Goal: Communication & Community: Answer question/provide support

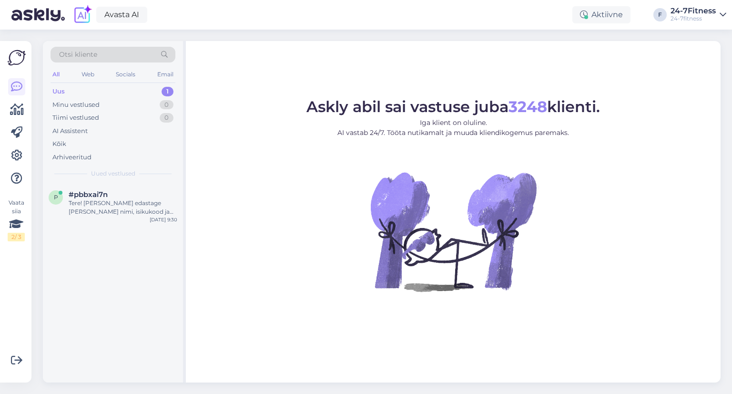
click at [121, 87] on div "Uus 1" at bounding box center [113, 91] width 125 height 13
click at [116, 220] on div "p #pbbxai7n Tere! [PERSON_NAME] edastage [PERSON_NAME] nimi, isikukood ja telef…" at bounding box center [113, 205] width 140 height 43
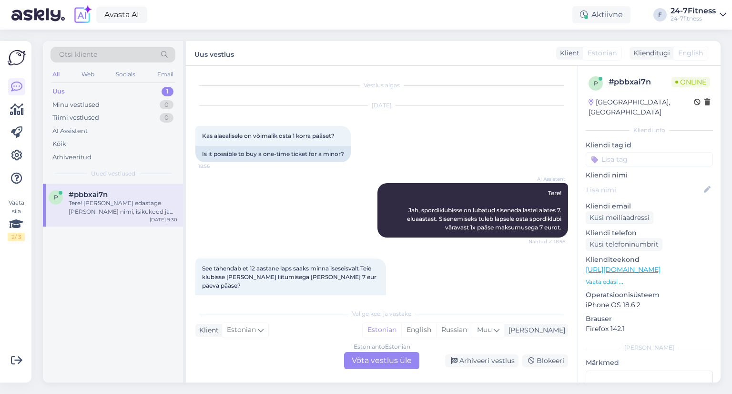
scroll to position [388, 0]
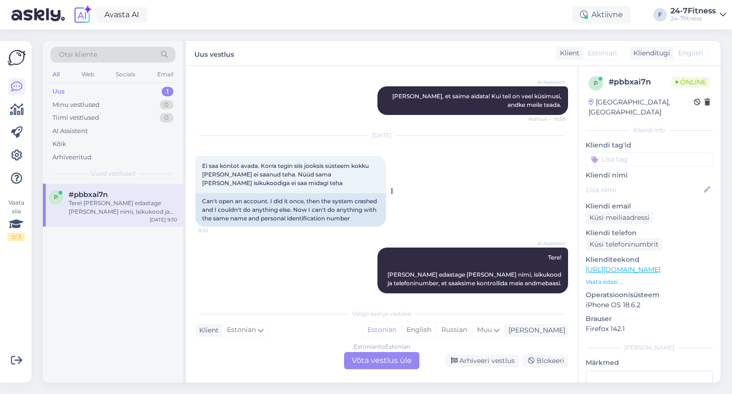
click at [242, 170] on div "Ei saa kontot avada. Korra tegin siis jooksis süsteem kokku [PERSON_NAME] ei sa…" at bounding box center [290, 174] width 191 height 37
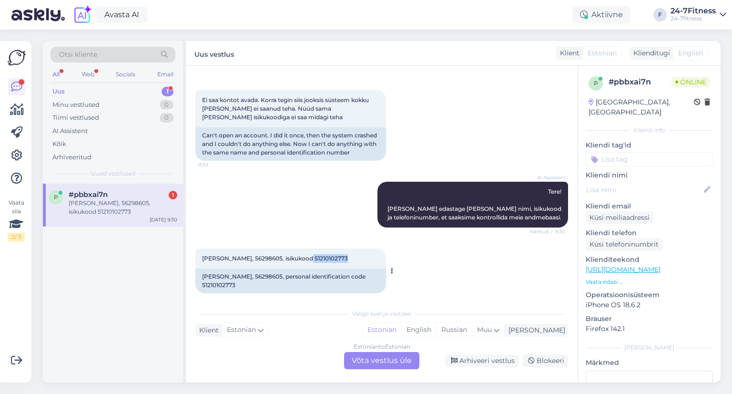
drag, startPoint x: 338, startPoint y: 250, endPoint x: 301, endPoint y: 246, distance: 36.5
click at [301, 248] on div "[PERSON_NAME], 56298605, isikukood 51210102773 9:31" at bounding box center [290, 258] width 191 height 20
copy span "51210102773"
click at [374, 353] on div "Estonian to Estonian Võta vestlus üle" at bounding box center [381, 360] width 75 height 17
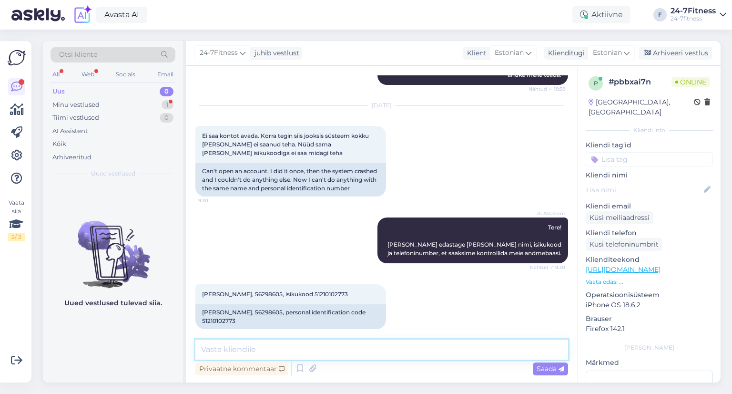
click at [294, 342] on textarea at bounding box center [381, 349] width 373 height 20
type textarea "T"
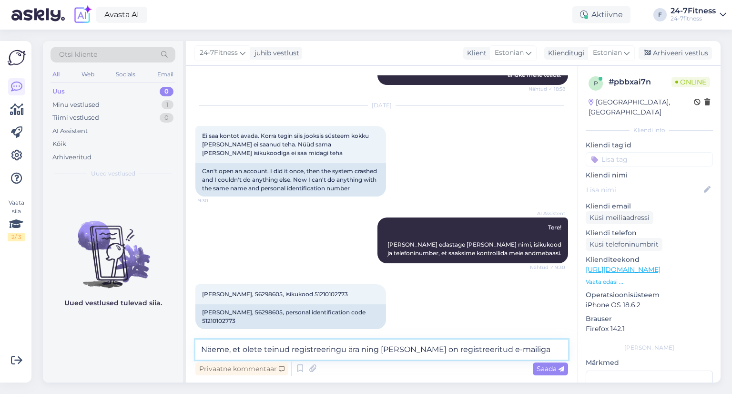
paste textarea "[PERSON_NAME][EMAIL_ADDRESS][DOMAIN_NAME]"
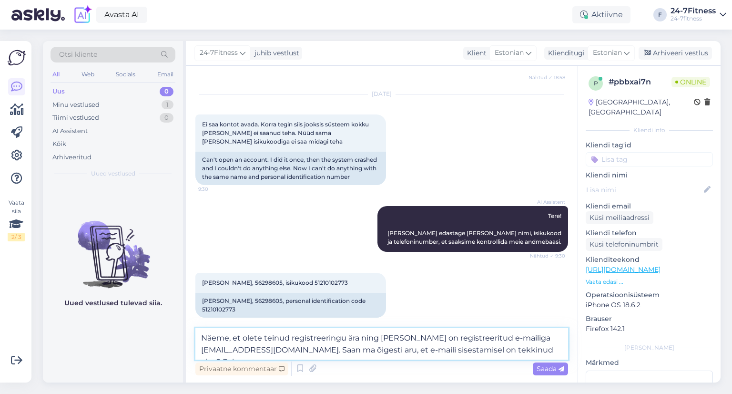
scroll to position [441, 0]
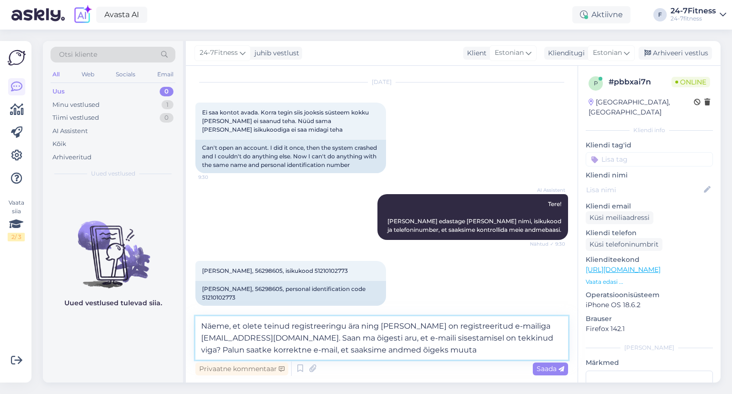
type textarea "Näeme, et olete teinud registreeringu ära ning [PERSON_NAME] on registreeritud …"
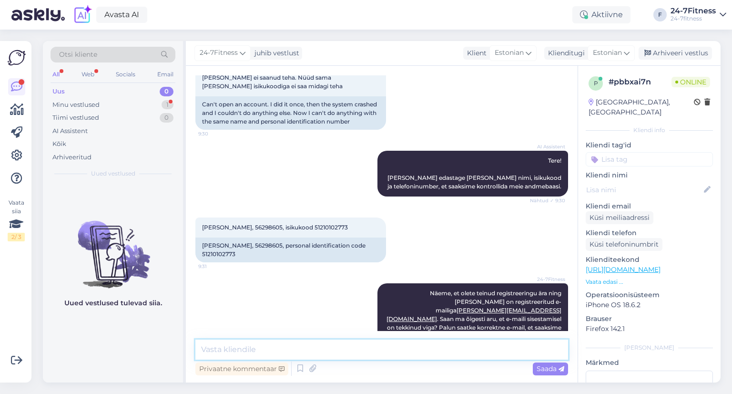
scroll to position [525, 0]
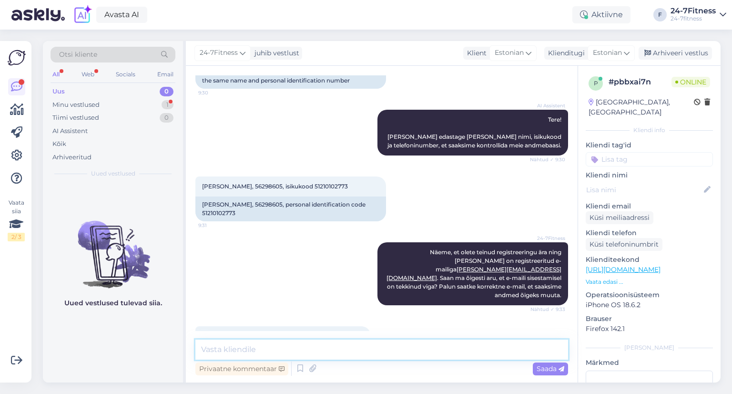
click at [278, 347] on textarea at bounding box center [381, 349] width 373 height 20
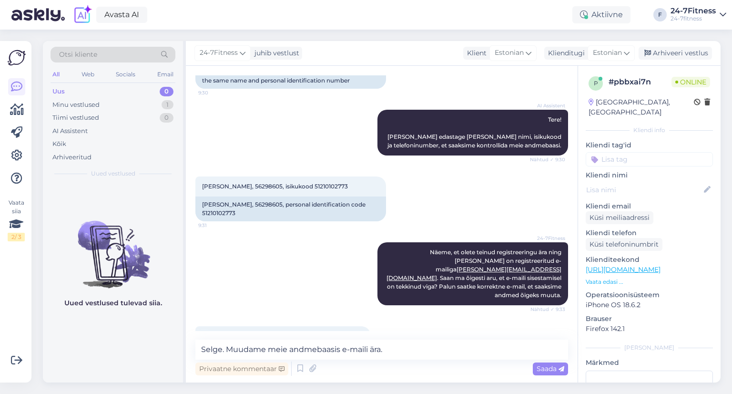
drag, startPoint x: 333, startPoint y: 311, endPoint x: 262, endPoint y: 311, distance: 70.6
click at [262, 326] on div "Paneme aadressiks [EMAIL_ADDRESS][DOMAIN_NAME] 9:34" at bounding box center [282, 336] width 175 height 20
copy span "[EMAIL_ADDRESS][DOMAIN_NAME]"
click at [456, 349] on textarea "Selge. Muudame meie andmebaasis e-maili ära." at bounding box center [381, 349] width 373 height 20
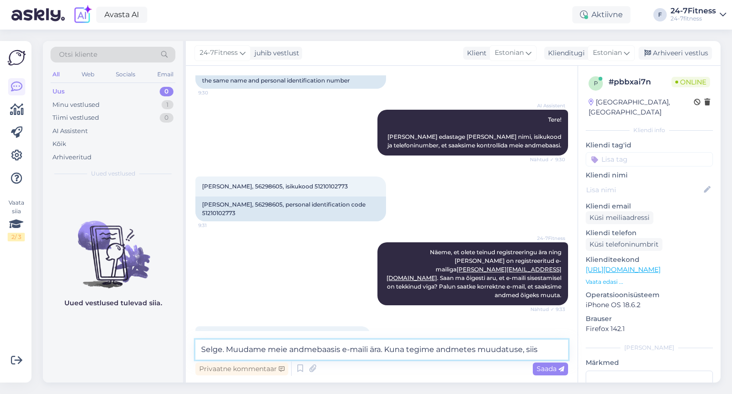
click at [450, 346] on textarea "Selge. Muudame meie andmebaasis e-maili ära. Kuna tegime andmetes muudatuse, si…" at bounding box center [381, 349] width 373 height 20
click at [471, 347] on textarea "Selge. Muudame meie andmebaasis e-maili ära. Kuna tegime kasutaja nimes muudatu…" at bounding box center [381, 349] width 373 height 20
click at [555, 344] on textarea "Selge. Muudame meie andmebaasis e-maili ära. Kuna tegime kasutajanimes muudatus…" at bounding box center [381, 349] width 373 height 20
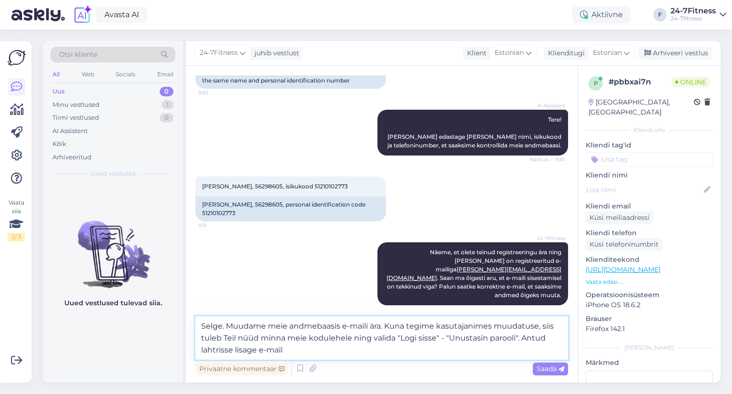
paste textarea "[EMAIL_ADDRESS][DOMAIN_NAME]"
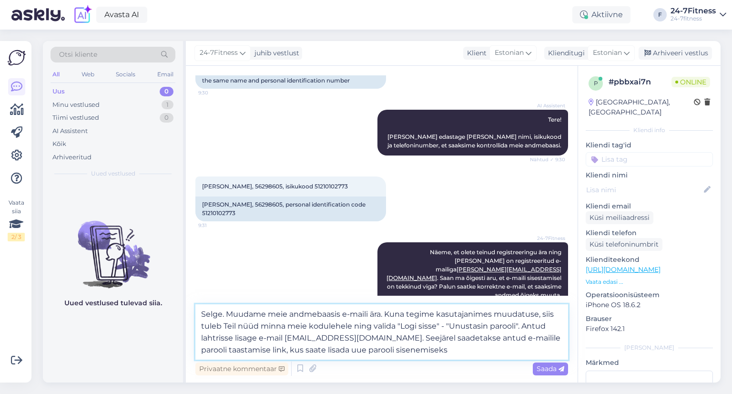
type textarea "Selge. Muudame meie andmebaasis e-maili ära. Kuna tegime kasutajanimes muudatus…"
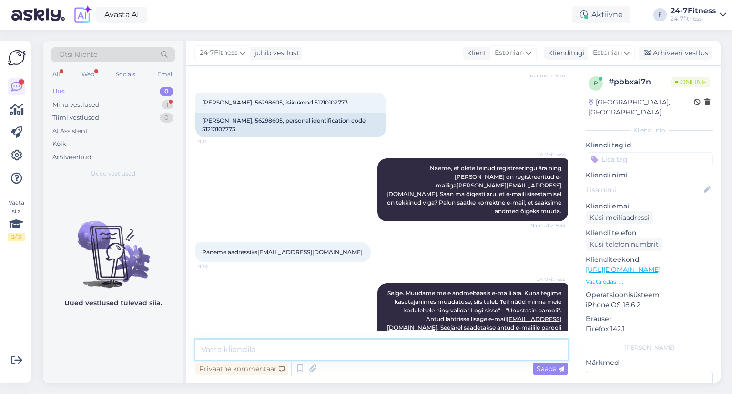
scroll to position [659, 0]
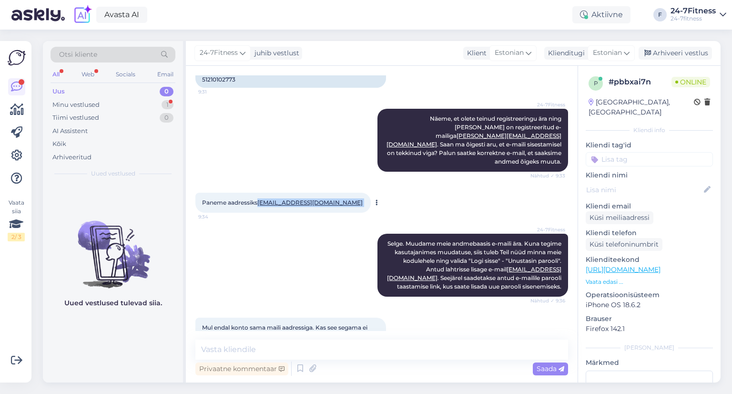
drag, startPoint x: 331, startPoint y: 177, endPoint x: 260, endPoint y: 176, distance: 70.6
click at [260, 199] on span "Paneme aadressiks [EMAIL_ADDRESS][DOMAIN_NAME]" at bounding box center [283, 202] width 162 height 7
copy span "[EMAIL_ADDRESS][DOMAIN_NAME]"
click at [364, 368] on div "Privaatne kommentaar Saada" at bounding box center [381, 368] width 373 height 18
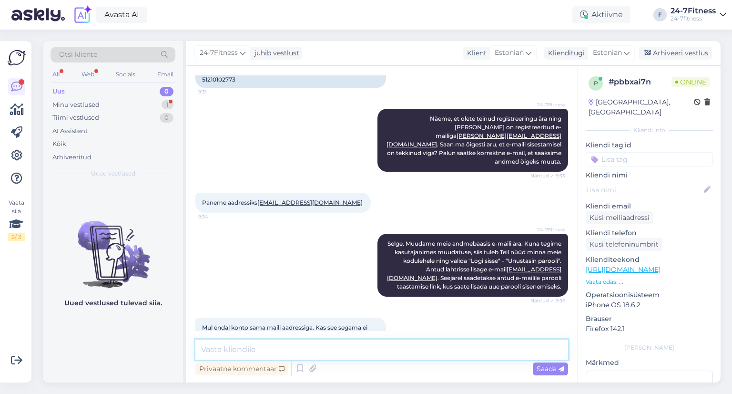
click at [285, 346] on textarea at bounding box center [381, 349] width 373 height 20
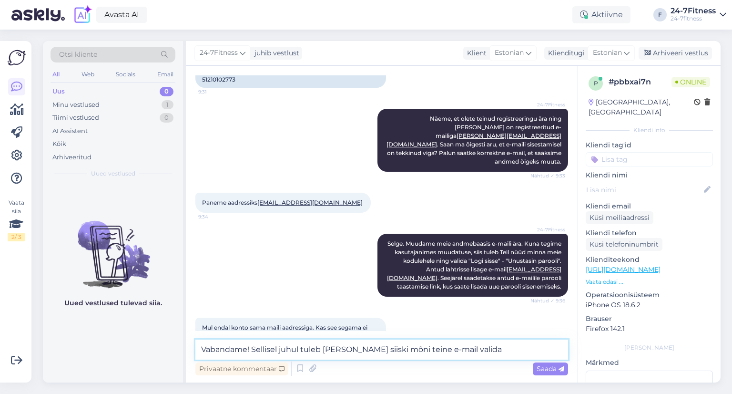
type textarea "Vabandame! Sellisel juhul tuleb [PERSON_NAME] siiski mõni teine e-mail valida."
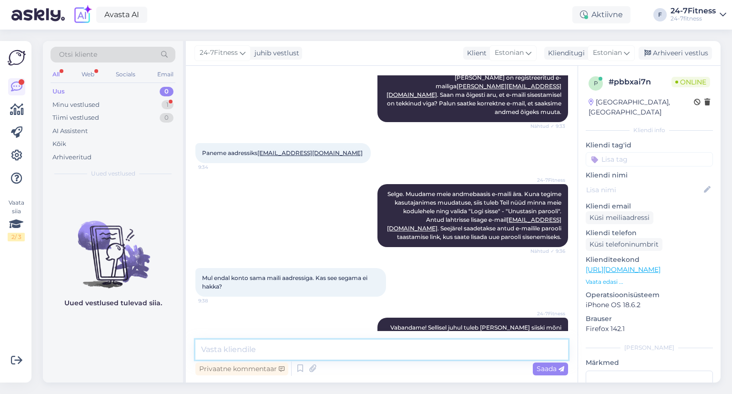
scroll to position [749, 0]
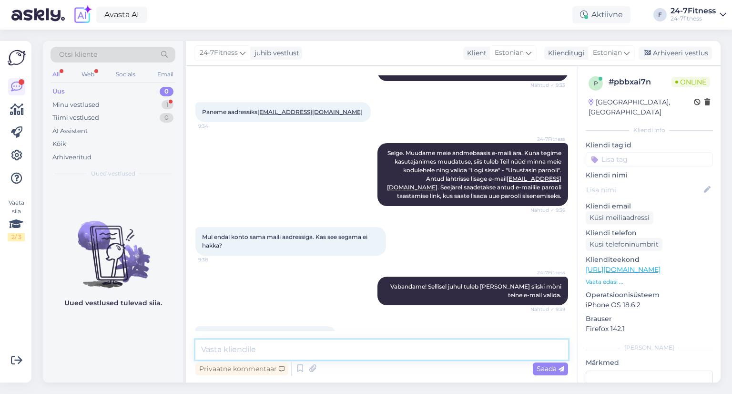
click at [321, 352] on textarea at bounding box center [381, 349] width 373 height 20
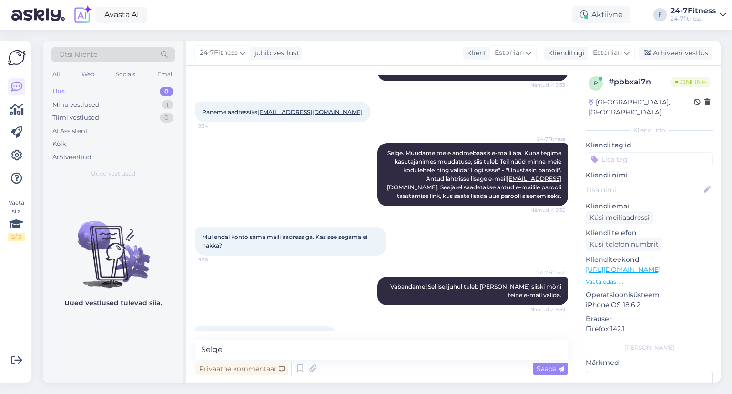
click at [298, 332] on link "[EMAIL_ADDRESS][DOMAIN_NAME]" at bounding box center [277, 335] width 105 height 7
drag, startPoint x: 299, startPoint y: 312, endPoint x: 228, endPoint y: 310, distance: 71.1
click at [228, 326] on div "Siis jääb [EMAIL_ADDRESS][DOMAIN_NAME] 9:40" at bounding box center [265, 336] width 141 height 20
copy link "[EMAIL_ADDRESS][DOMAIN_NAME]"
click at [332, 360] on div "Privaatne kommentaar Saada" at bounding box center [381, 368] width 373 height 18
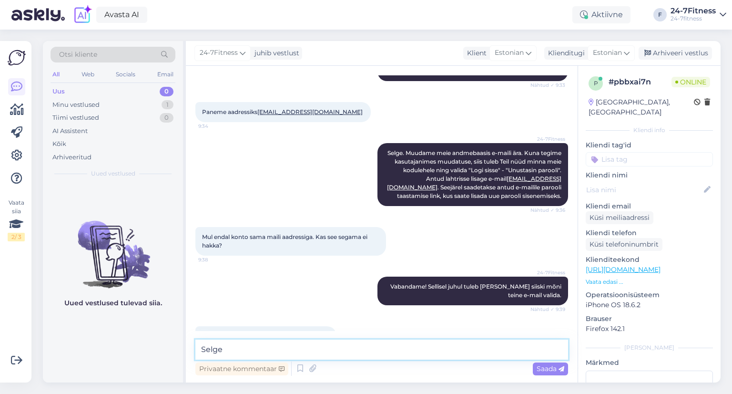
click at [297, 344] on textarea "Selge" at bounding box center [381, 349] width 373 height 20
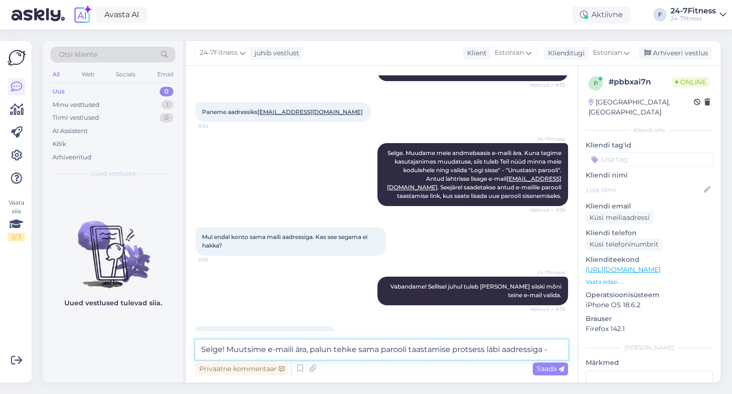
paste textarea "[EMAIL_ADDRESS][DOMAIN_NAME]"
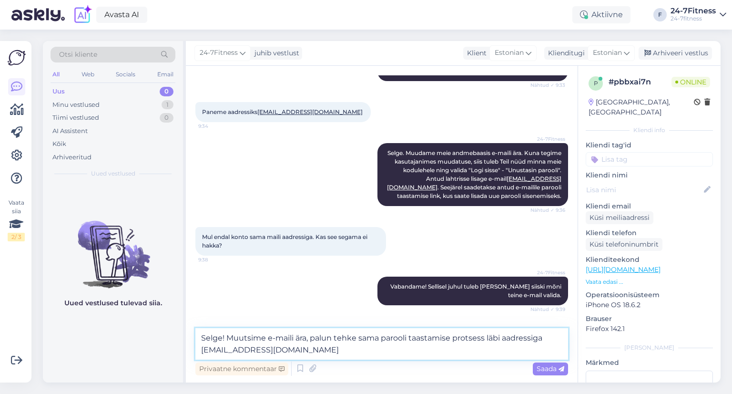
type textarea "Selge! Muutsime e-maili ära, palun tehke sama parooli taastamise protsess läbi …"
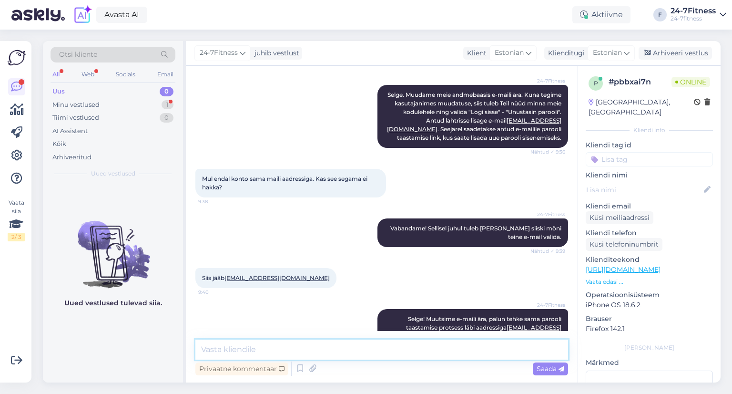
scroll to position [849, 0]
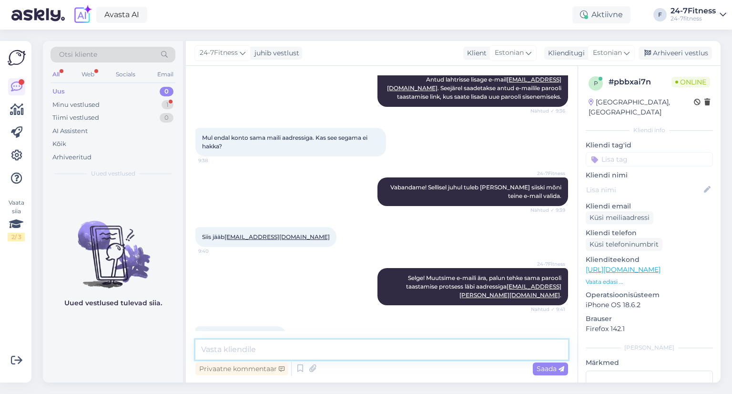
click at [299, 349] on textarea at bounding box center [381, 349] width 373 height 20
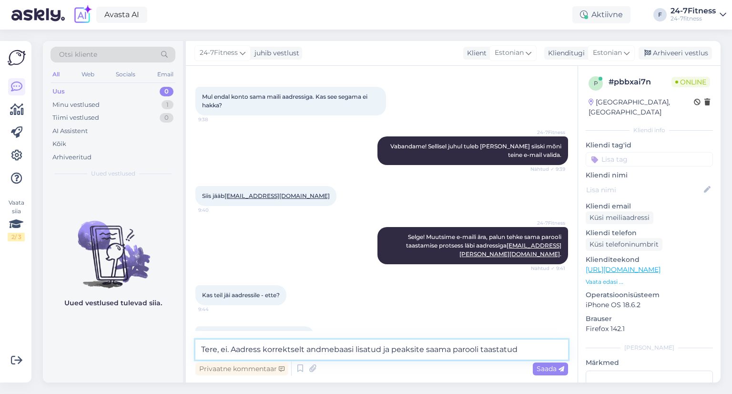
type textarea "Tere, ei. Aadress korrektselt andmebaasi lisatud ja peaksite saama parooli taas…"
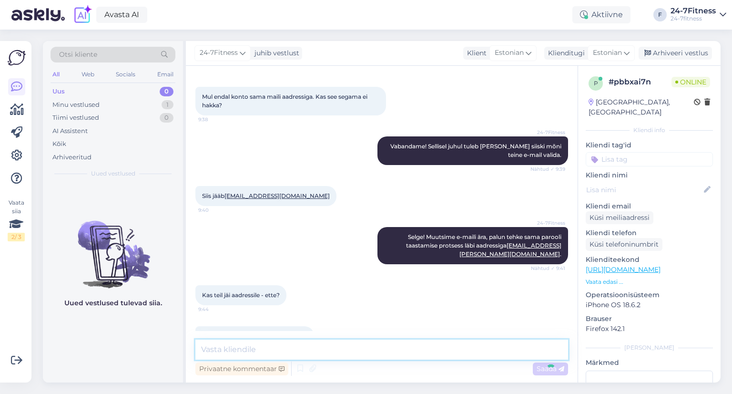
scroll to position [939, 0]
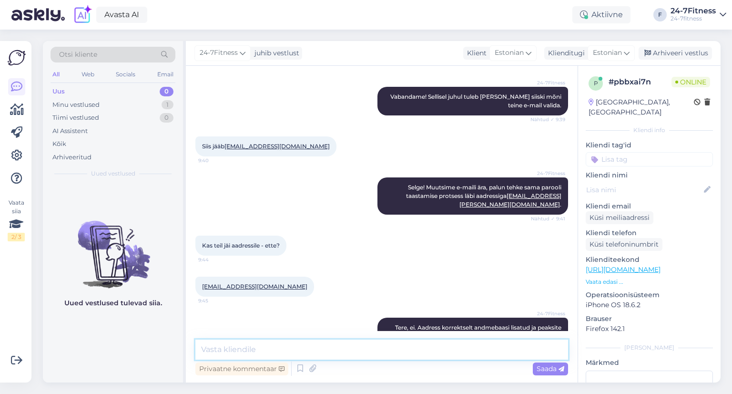
click at [299, 349] on textarea at bounding box center [381, 349] width 373 height 20
click at [271, 348] on textarea at bounding box center [381, 349] width 373 height 20
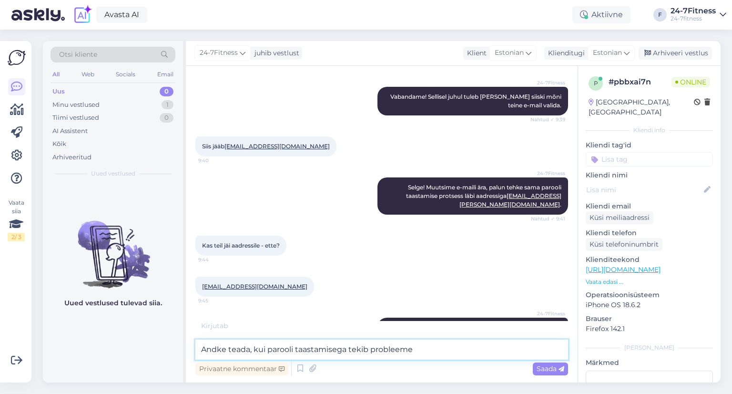
type textarea "Andke teada, kui parooli taastamisega tekib probleeme!"
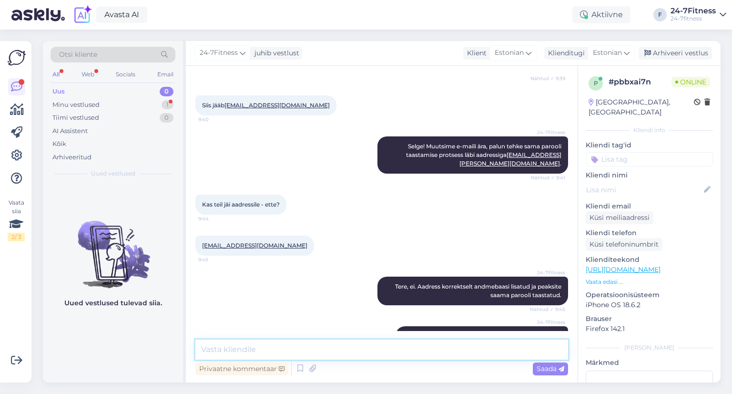
scroll to position [1021, 0]
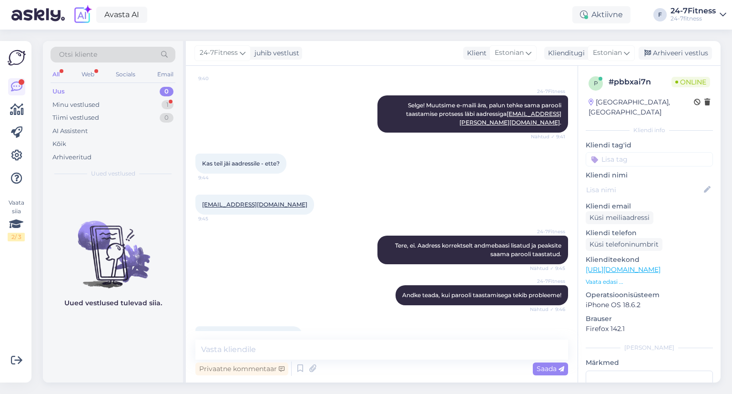
click at [287, 337] on div "Vestlus algas [DATE] Kas alaealisele on võimalik osta 1 korra pääset? 18:56 Is …" at bounding box center [382, 224] width 392 height 317
click at [288, 340] on textarea at bounding box center [381, 349] width 373 height 20
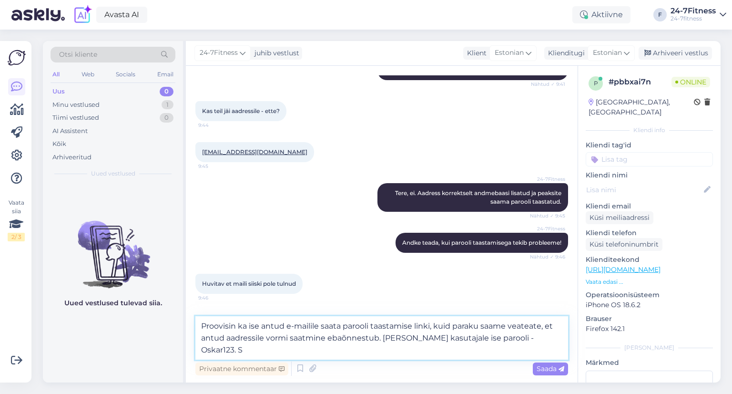
scroll to position [1084, 0]
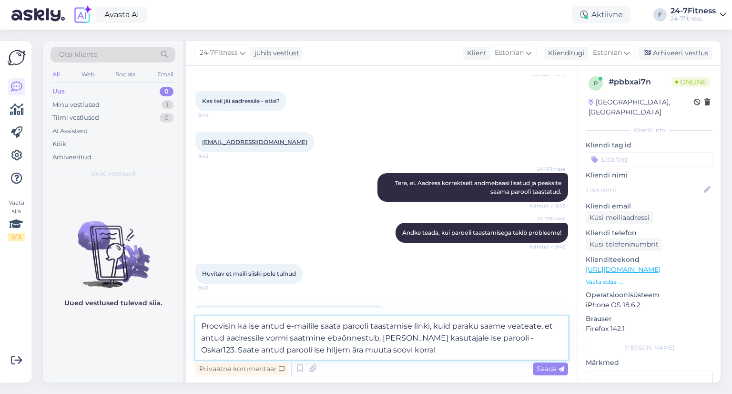
type textarea "Proovisin ka ise antud e-mailile saata parooli taastamise linki, kuid paraku sa…"
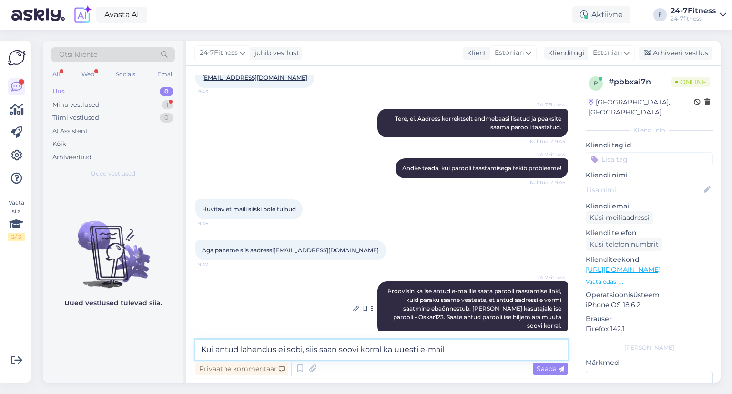
scroll to position [1179, 0]
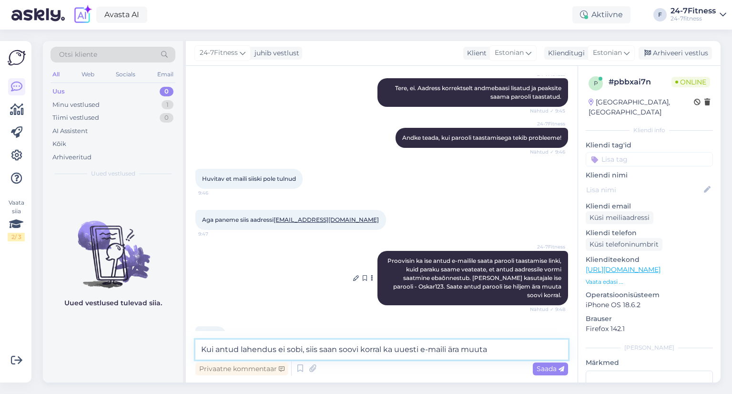
type textarea "Kui antud lahendus ei sobi, siis saan soovi korral ka uuesti e-maili ära muuta."
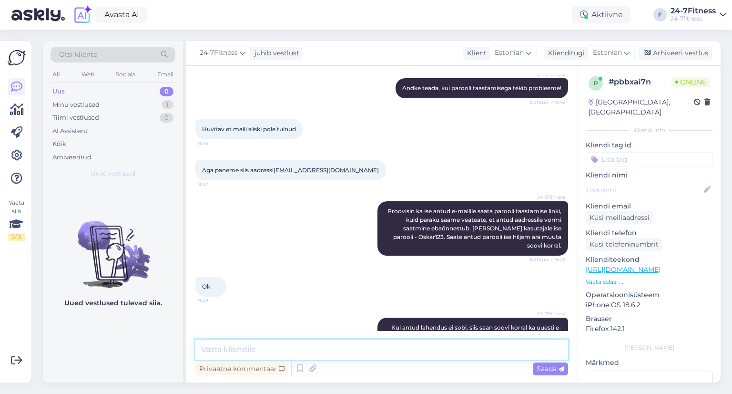
click at [386, 352] on textarea at bounding box center [381, 349] width 373 height 20
type textarea "Andke teada, kas lahendus sobis ja kas sisse logimine õnnestus."
